Goal: Information Seeking & Learning: Check status

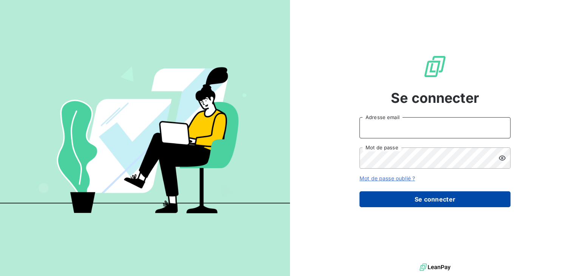
type input "[PERSON_NAME][EMAIL_ADDRESS][DOMAIN_NAME]"
click at [409, 193] on button "Se connecter" at bounding box center [435, 199] width 151 height 16
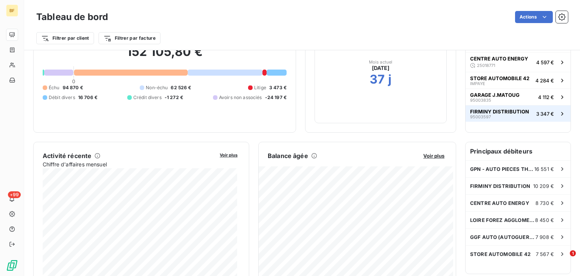
scroll to position [54, 0]
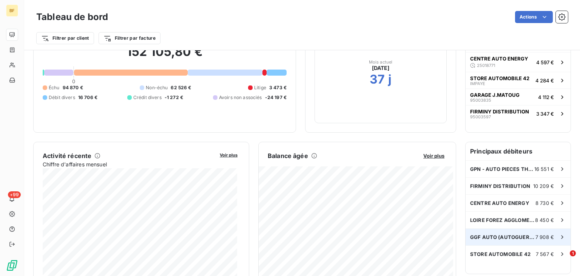
click at [488, 238] on span "GGF AUTO (AUTOGUERIDA)" at bounding box center [502, 237] width 65 height 6
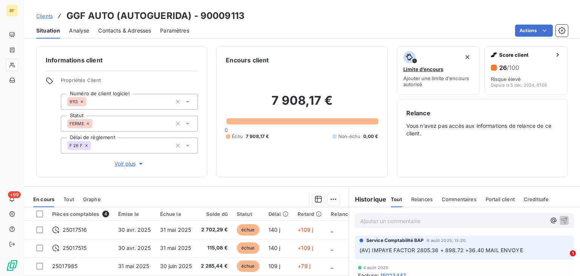
click at [419, 206] on div "Relances" at bounding box center [422, 199] width 22 height 16
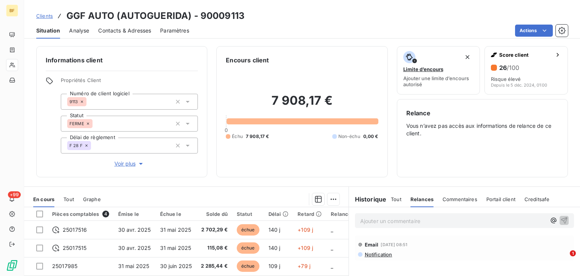
scroll to position [68, 0]
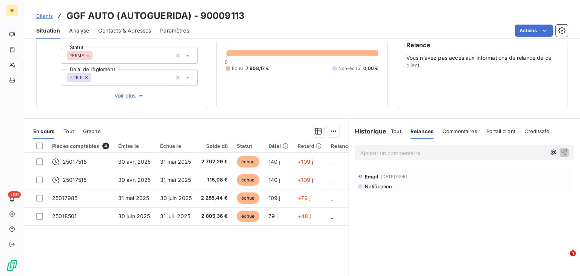
click at [443, 135] on div "Commentaires" at bounding box center [460, 131] width 35 height 16
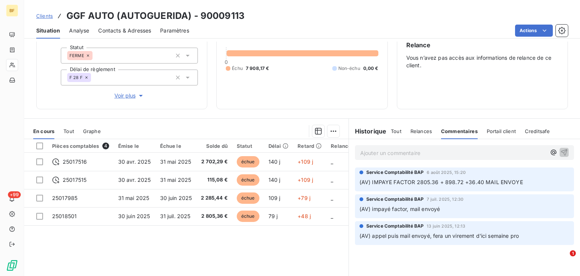
click at [497, 129] on span "Portail client" at bounding box center [501, 131] width 29 height 6
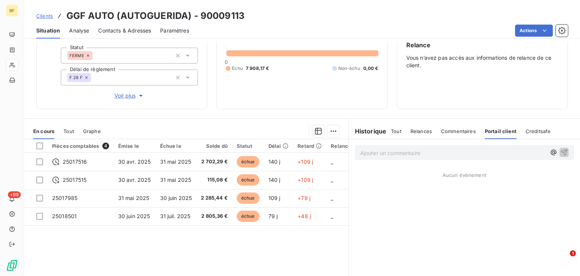
click at [526, 129] on span "Creditsafe" at bounding box center [538, 131] width 25 height 6
click at [399, 132] on div "Tout Relances Commentaires Portail client Creditsafe" at bounding box center [470, 131] width 158 height 16
click at [396, 132] on span "Tout" at bounding box center [396, 131] width 11 height 6
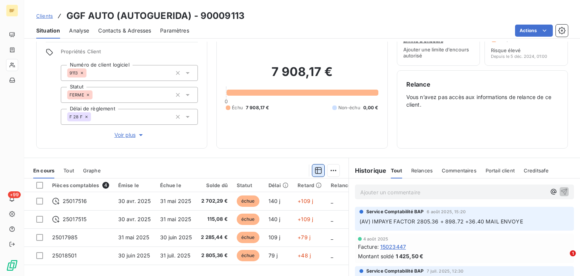
scroll to position [0, 0]
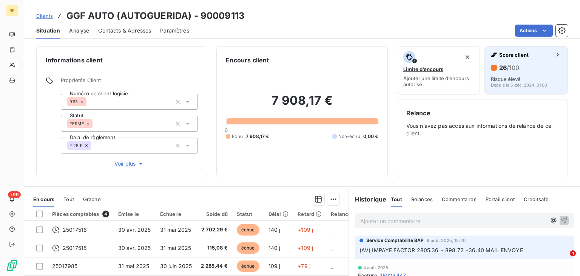
click at [554, 53] on icon "button" at bounding box center [558, 55] width 8 height 8
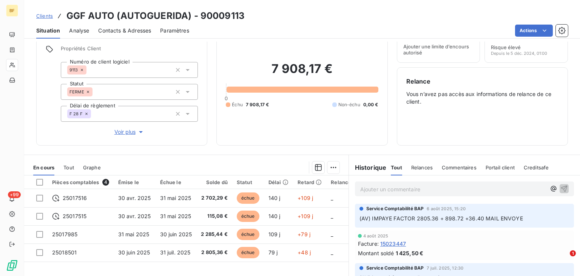
scroll to position [37, 0]
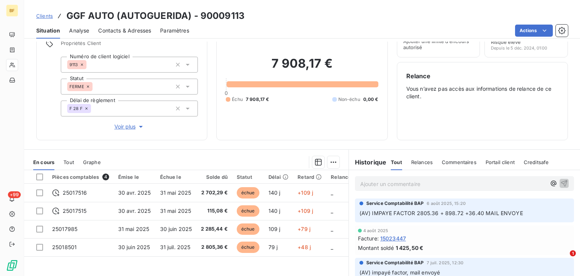
click at [259, 131] on div "Encours client 7 908,17 € 0 Échu 7 908,17 € Non-échu 0,00 €" at bounding box center [301, 74] width 171 height 131
click at [260, 131] on div "Encours client 7 908,17 € 0 Échu 7 908,17 € Non-échu 0,00 €" at bounding box center [301, 74] width 171 height 131
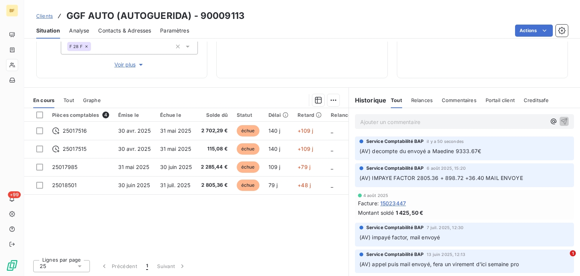
scroll to position [0, 0]
drag, startPoint x: 415, startPoint y: 166, endPoint x: 435, endPoint y: 188, distance: 29.4
click at [435, 188] on div "Service Comptabilité BAP il y a 50 secondes (AV) decompte du envoyé a Maedine 9…" at bounding box center [464, 219] width 231 height 168
click at [422, 194] on div "4 août 2025" at bounding box center [464, 195] width 213 height 5
drag, startPoint x: 461, startPoint y: 167, endPoint x: 450, endPoint y: 167, distance: 11.3
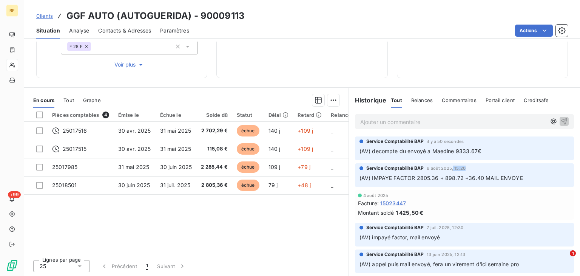
click at [450, 167] on span "6 août 2025, 15:20" at bounding box center [446, 168] width 39 height 5
drag, startPoint x: 450, startPoint y: 167, endPoint x: 462, endPoint y: 167, distance: 12.8
click at [462, 167] on div "Service Comptabilité BAP [DATE] 15:20" at bounding box center [465, 168] width 210 height 7
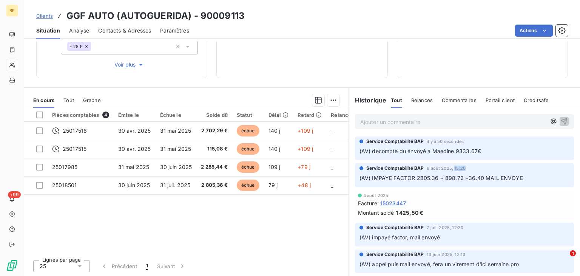
drag, startPoint x: 462, startPoint y: 167, endPoint x: 453, endPoint y: 166, distance: 9.1
click at [453, 166] on div "Service Comptabilité BAP [DATE] 15:20" at bounding box center [465, 168] width 210 height 7
click at [463, 167] on div "Service Comptabilité BAP [DATE] 15:20" at bounding box center [465, 168] width 210 height 7
drag, startPoint x: 463, startPoint y: 167, endPoint x: 451, endPoint y: 168, distance: 11.4
click at [451, 168] on div "Service Comptabilité BAP [DATE] 15:20" at bounding box center [465, 168] width 210 height 7
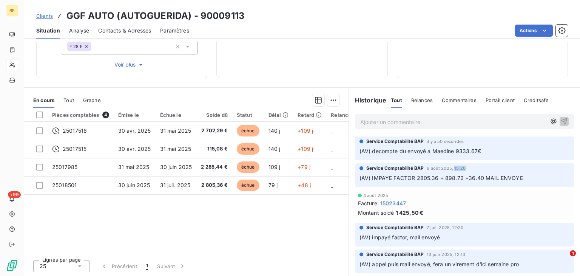
click at [462, 167] on div "Service Comptabilité BAP [DATE] 15:20" at bounding box center [465, 168] width 210 height 7
drag, startPoint x: 464, startPoint y: 169, endPoint x: 452, endPoint y: 171, distance: 11.6
click at [452, 171] on div "Service Comptabilité BAP [DATE] 15:20" at bounding box center [465, 168] width 210 height 7
click at [465, 167] on div "Service Comptabilité BAP [DATE] 15:20" at bounding box center [465, 168] width 210 height 7
drag, startPoint x: 463, startPoint y: 169, endPoint x: 451, endPoint y: 168, distance: 12.1
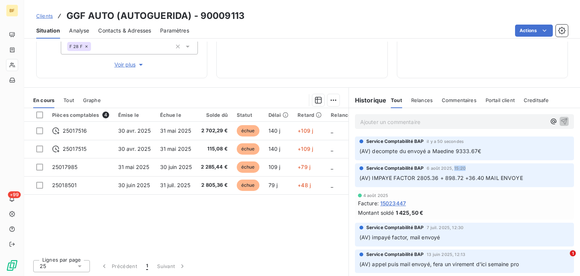
click at [451, 168] on div "Service Comptabilité BAP [DATE] 15:20" at bounding box center [465, 168] width 210 height 7
click at [470, 167] on div "Service Comptabilité BAP [DATE] 15:20" at bounding box center [465, 168] width 210 height 7
drag, startPoint x: 451, startPoint y: 167, endPoint x: 464, endPoint y: 167, distance: 13.2
click at [464, 167] on div "Service Comptabilité BAP [DATE] 15:20" at bounding box center [465, 168] width 210 height 7
click at [459, 167] on span "6 août 2025, 15:20" at bounding box center [446, 168] width 39 height 5
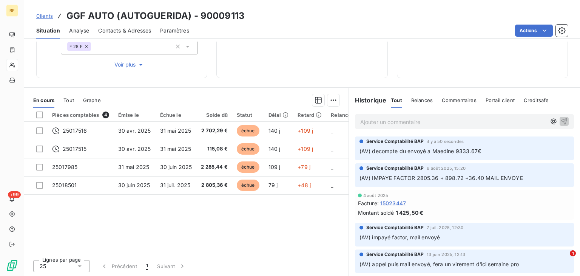
click at [453, 167] on span "6 août 2025, 15:20" at bounding box center [446, 168] width 39 height 5
drag, startPoint x: 450, startPoint y: 167, endPoint x: 464, endPoint y: 168, distance: 13.2
click at [464, 168] on div "Service Comptabilité BAP [DATE] 15:20" at bounding box center [465, 168] width 210 height 7
click at [452, 170] on span "6 août 2025, 15:20" at bounding box center [446, 168] width 39 height 5
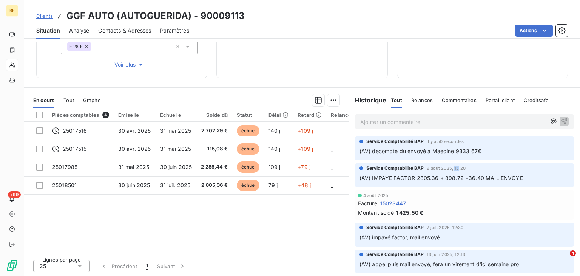
click at [452, 170] on div "Service Comptabilité BAP [DATE] 15:20" at bounding box center [465, 168] width 210 height 7
click at [458, 167] on span "6 août 2025, 15:20" at bounding box center [446, 168] width 39 height 5
drag, startPoint x: 463, startPoint y: 166, endPoint x: 424, endPoint y: 169, distance: 39.4
click at [424, 169] on div "Service Comptabilité BAP [DATE] 15:20" at bounding box center [465, 168] width 210 height 7
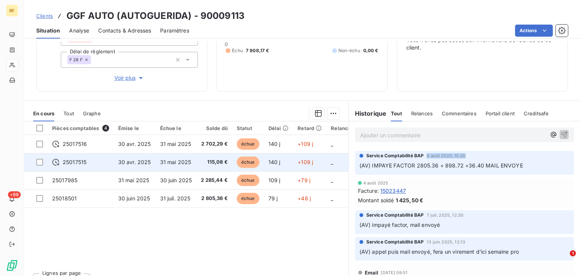
scroll to position [99, 0]
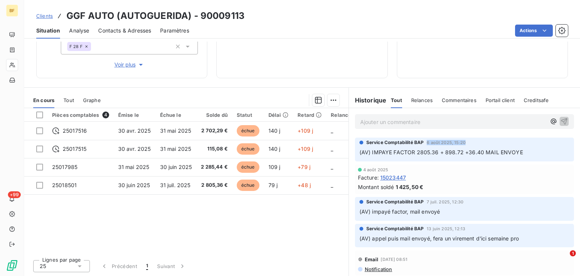
drag, startPoint x: 72, startPoint y: 99, endPoint x: 65, endPoint y: 99, distance: 6.8
click at [65, 99] on span "Tout" at bounding box center [68, 100] width 11 height 6
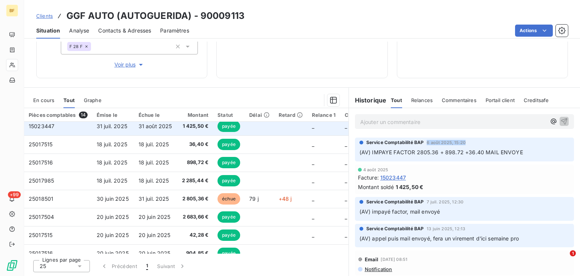
scroll to position [0, 0]
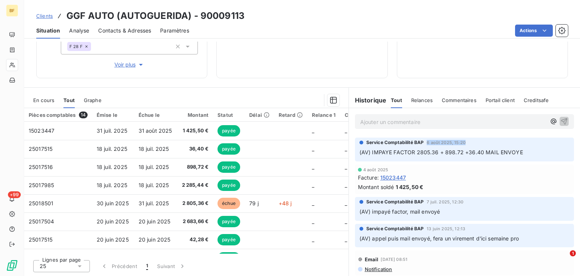
click at [93, 100] on span "Graphe" at bounding box center [93, 100] width 18 height 6
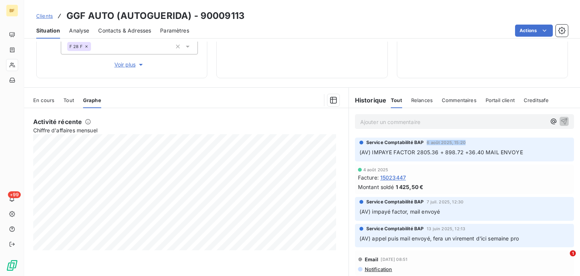
click at [73, 100] on span "Tout" at bounding box center [68, 100] width 11 height 6
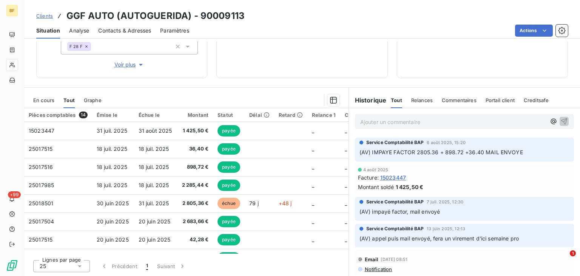
click at [394, 175] on span "15023447" at bounding box center [393, 177] width 26 height 8
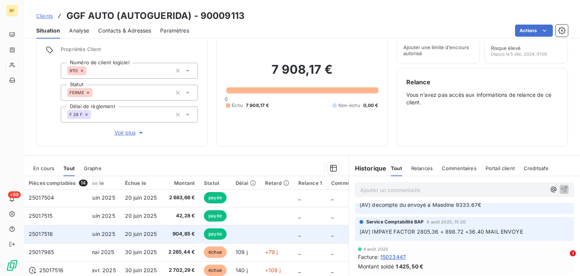
scroll to position [92, 7]
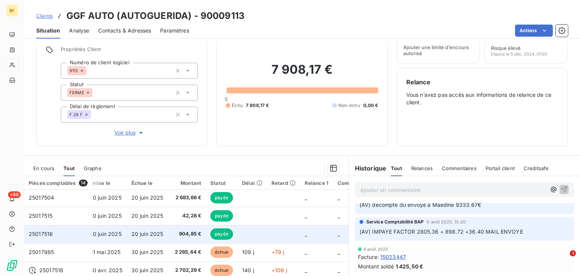
click at [185, 232] on span "904,85 €" at bounding box center [188, 234] width 28 height 8
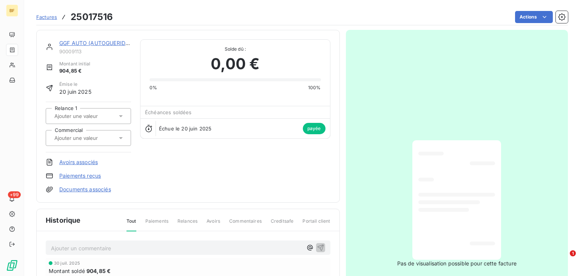
scroll to position [10, 0]
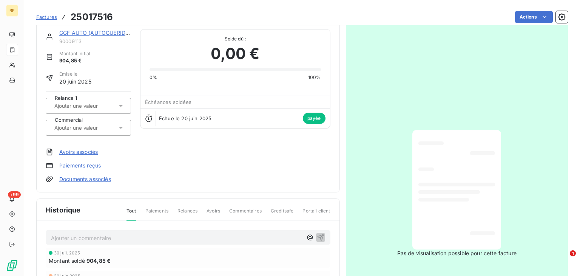
click at [448, 240] on div at bounding box center [457, 189] width 77 height 107
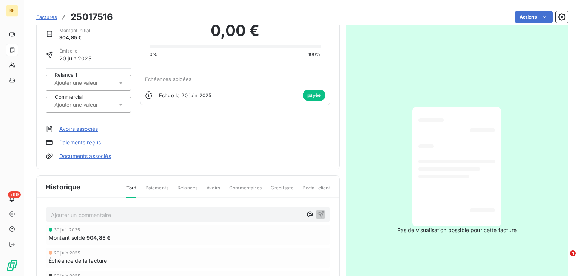
scroll to position [73, 0]
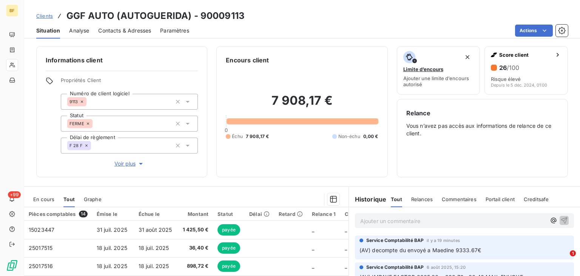
click at [51, 198] on span "En cours" at bounding box center [43, 199] width 21 height 6
